Goal: Navigation & Orientation: Find specific page/section

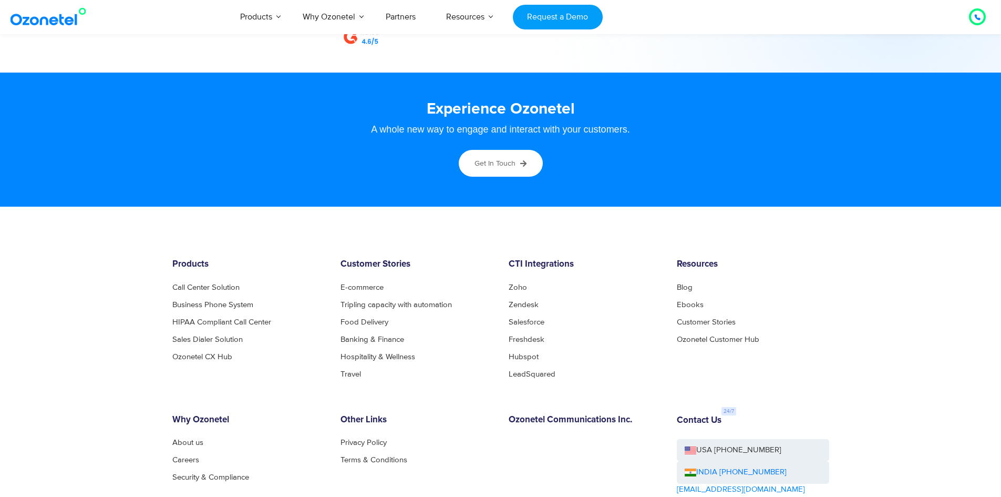
scroll to position [5683, 0]
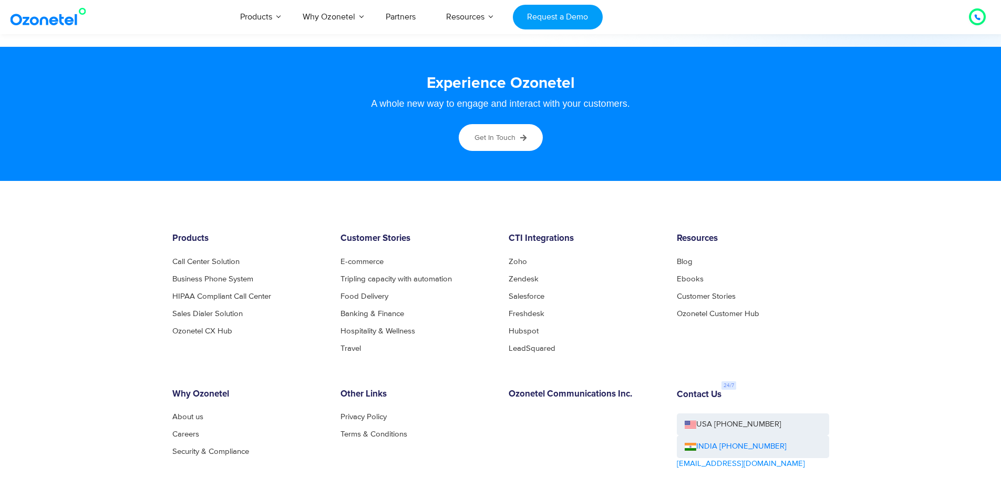
drag, startPoint x: 598, startPoint y: 440, endPoint x: 599, endPoint y: 435, distance: 5.3
click at [598, 440] on div "Products Call Center Solution Business Phone System HIPAA Compliant Call Center…" at bounding box center [501, 399] width 673 height 332
drag, startPoint x: 183, startPoint y: 298, endPoint x: 502, endPoint y: 266, distance: 320.7
click at [183, 413] on link "About us" at bounding box center [187, 417] width 31 height 8
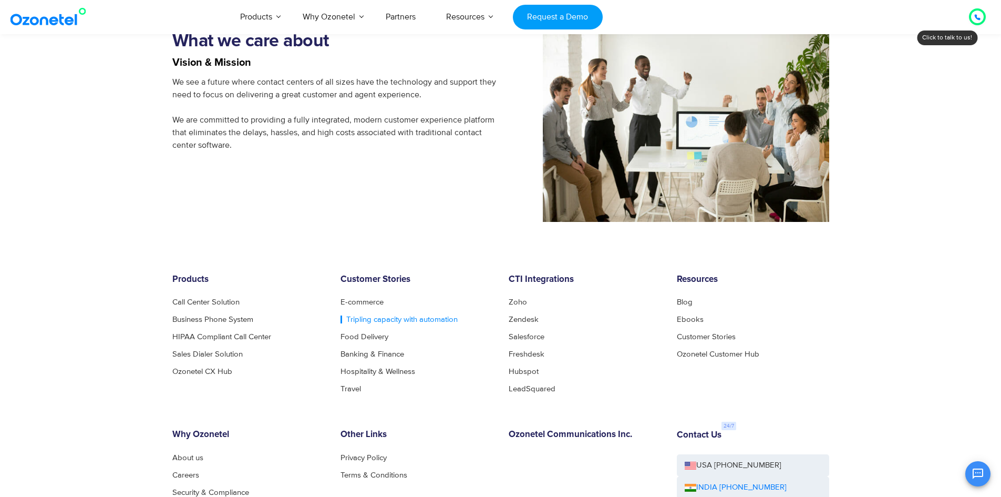
scroll to position [999, 0]
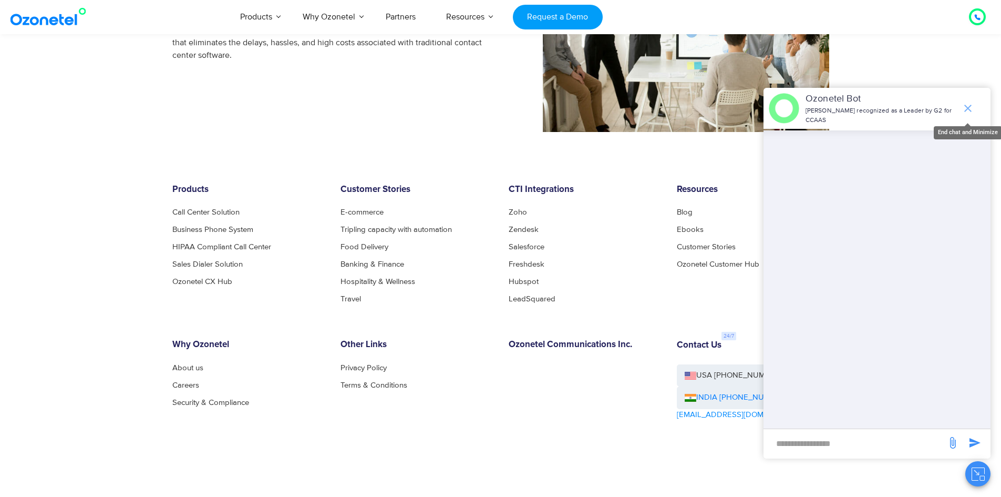
click at [965, 107] on icon "end chat or minimize" at bounding box center [968, 108] width 13 height 13
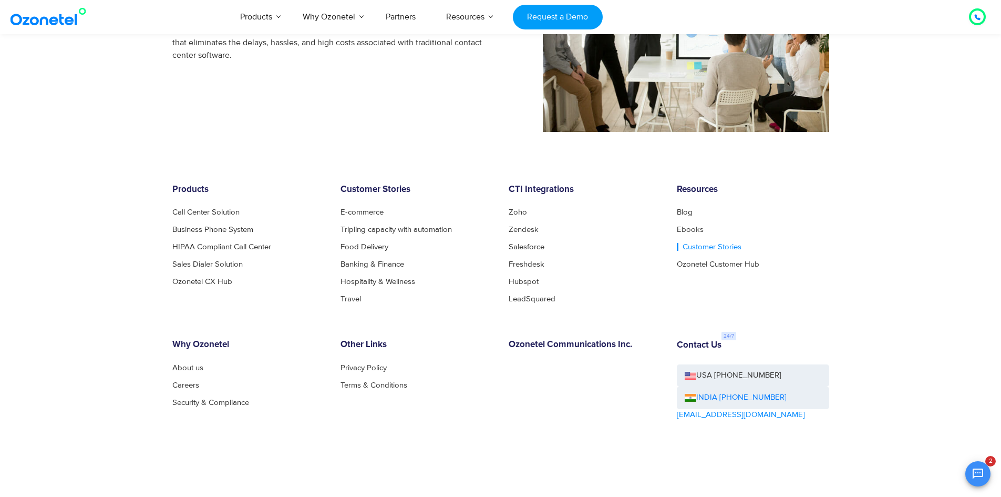
click at [692, 247] on link "Customer Stories" at bounding box center [709, 247] width 65 height 8
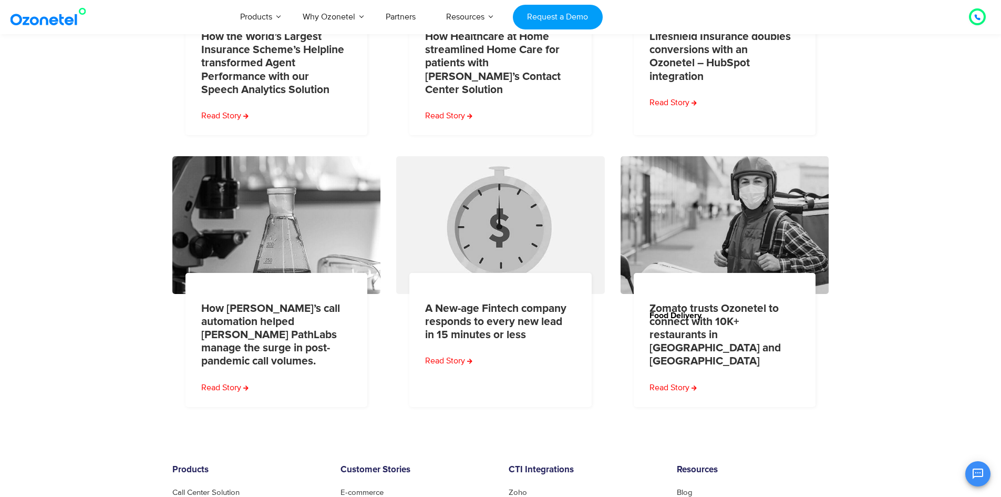
scroll to position [578, 0]
